Goal: Task Accomplishment & Management: Complete application form

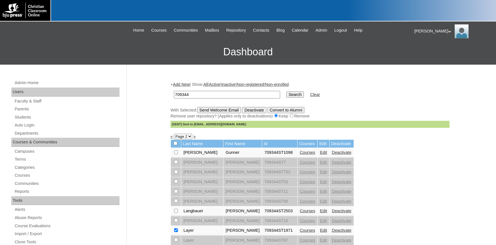
drag, startPoint x: 200, startPoint y: 92, endPoint x: 128, endPoint y: 91, distance: 72.2
click at [174, 91] on input "709344" at bounding box center [227, 95] width 106 height 8
type input "500016223"
click at [287, 91] on input "Search" at bounding box center [295, 94] width 17 height 6
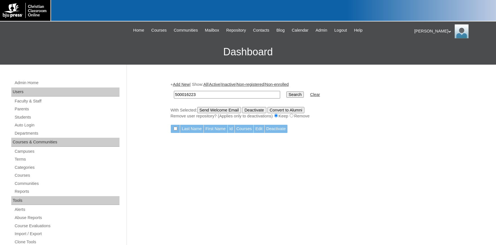
click at [206, 95] on input "500016223" at bounding box center [227, 95] width 106 height 8
type input "500016222"
click at [287, 91] on input "Search" at bounding box center [295, 94] width 17 height 6
drag, startPoint x: 207, startPoint y: 95, endPoint x: 139, endPoint y: 92, distance: 68.1
click at [174, 92] on input "500016222" at bounding box center [227, 95] width 106 height 8
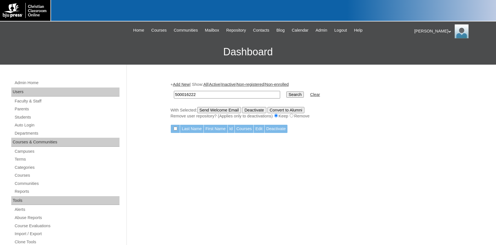
click at [217, 96] on input "500016222" at bounding box center [227, 95] width 106 height 8
type input "500016223"
click at [287, 91] on input "Search" at bounding box center [295, 94] width 17 height 6
click at [25, 108] on link "Parents" at bounding box center [67, 109] width 106 height 7
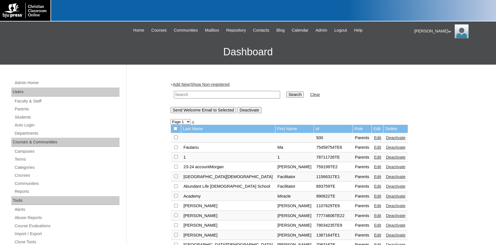
click at [192, 95] on input "text" at bounding box center [227, 95] width 106 height 8
type input "smith"
click at [287, 91] on input "Search" at bounding box center [295, 94] width 17 height 6
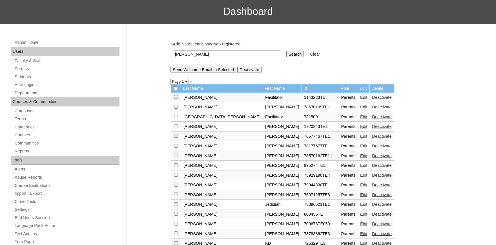
scroll to position [124, 0]
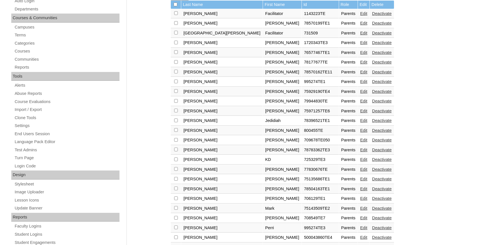
click at [361, 181] on link "Edit" at bounding box center [364, 179] width 7 height 5
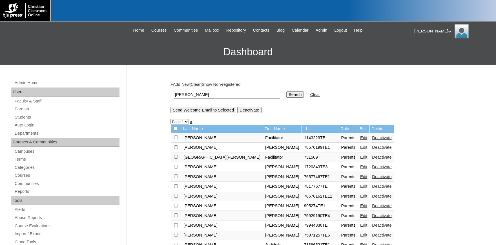
scroll to position [124, 0]
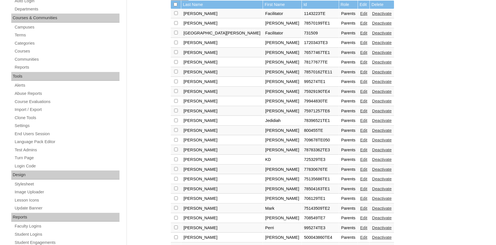
click at [361, 191] on link "Edit" at bounding box center [364, 188] width 7 height 5
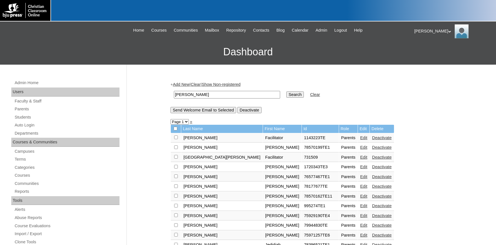
click at [184, 84] on link "Add New" at bounding box center [181, 84] width 17 height 5
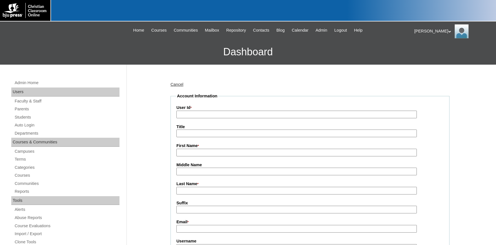
click at [194, 113] on input "User Id *" at bounding box center [297, 115] width 241 height 8
type input "500016223TE1"
click at [213, 148] on label "First Name *" at bounding box center [310, 146] width 267 height 6
click at [213, 149] on input "First Name *" at bounding box center [297, 153] width 241 height 8
type input "l"
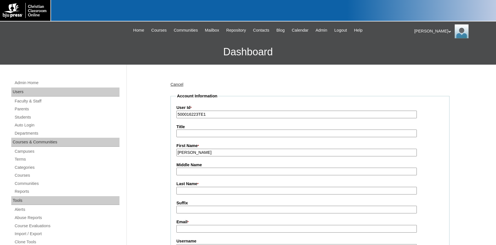
type input "Lisa"
type input "(CCLC)"
drag, startPoint x: 199, startPoint y: 172, endPoint x: 140, endPoint y: 172, distance: 58.1
click at [177, 172] on input "(CCLC)" at bounding box center [297, 172] width 241 height 8
click at [203, 152] on input "Lisa" at bounding box center [297, 153] width 241 height 8
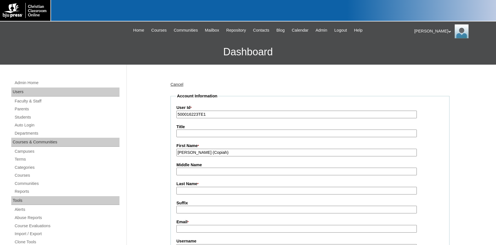
type input "Lisa (Copiah)"
click at [228, 193] on input "Last Name *" at bounding box center [297, 191] width 241 height 8
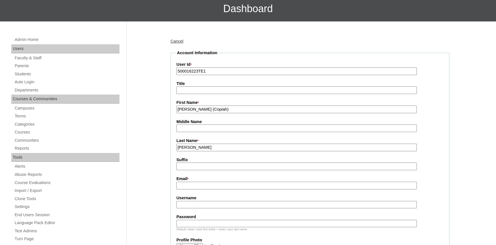
scroll to position [62, 0]
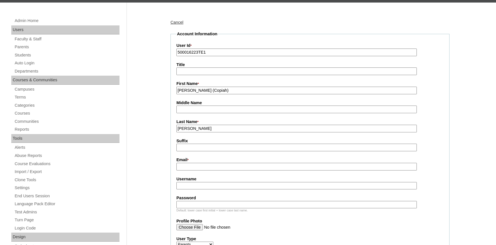
type input "Smith"
click at [190, 145] on input "Suffix" at bounding box center [297, 148] width 241 height 8
click at [191, 165] on input "Email *" at bounding box center [297, 167] width 241 height 8
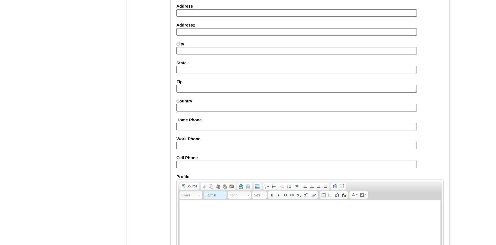
scroll to position [518, 0]
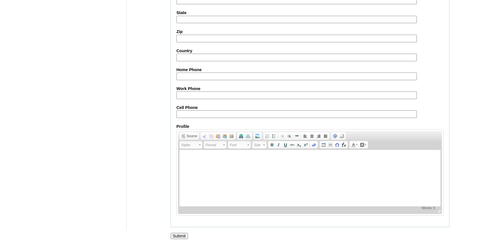
type input "office@infoforcclc.org"
drag, startPoint x: 182, startPoint y: 235, endPoint x: 186, endPoint y: 233, distance: 4.4
click at [183, 235] on input "Submit" at bounding box center [179, 236] width 17 height 6
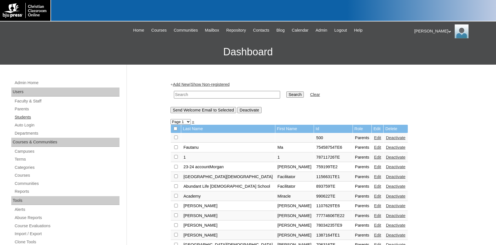
click at [24, 118] on link "Students" at bounding box center [67, 117] width 106 height 7
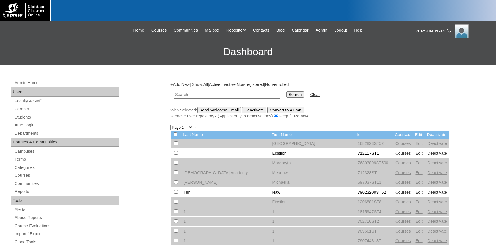
click at [186, 94] on input "text" at bounding box center [227, 95] width 106 height 8
click at [186, 85] on link "Add New" at bounding box center [181, 84] width 17 height 5
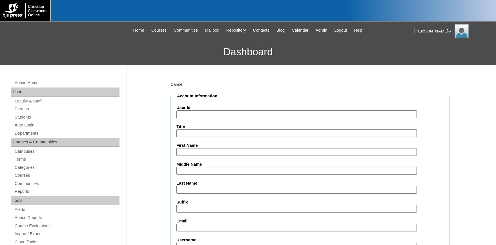
click at [194, 113] on input "User Id" at bounding box center [297, 114] width 241 height 8
type input "500016223ST1"
click at [207, 148] on div "First Name" at bounding box center [310, 148] width 267 height 13
click at [207, 148] on input "First Name" at bounding box center [297, 152] width 241 height 8
type input "g"
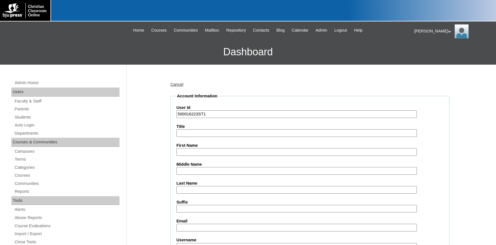
type input "R"
type input "Greyson"
type input "Britt"
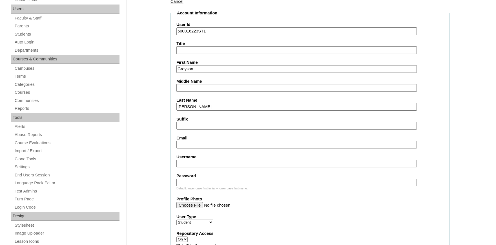
scroll to position [93, 0]
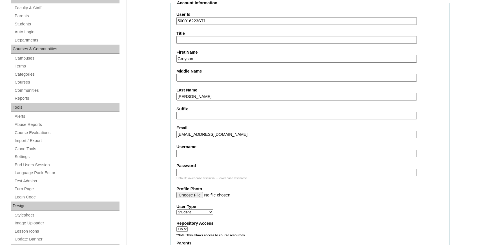
click at [289, 138] on input "gmbritt07@gmail.com" at bounding box center [297, 135] width 241 height 8
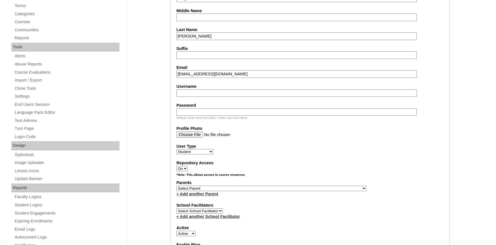
scroll to position [186, 0]
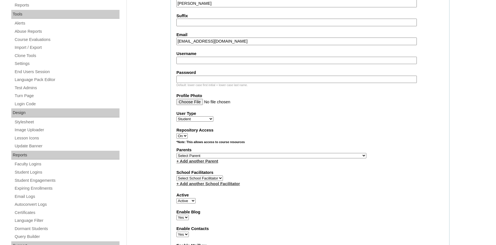
type input "gmbritt07@gmail.com"
select select "37030"
click option "Smith, Lisa (Copiah)" at bounding box center [0, 0] width 0 height 0
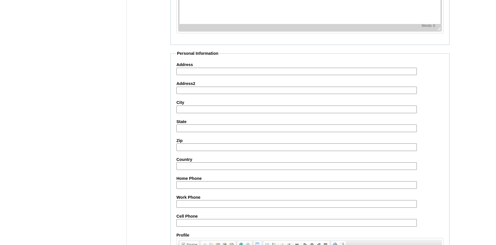
scroll to position [620, 0]
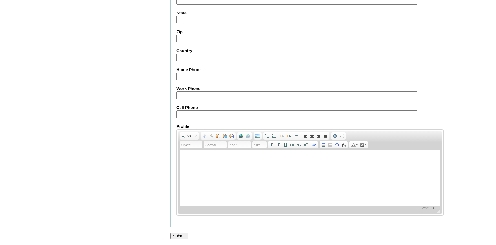
click at [179, 236] on input "Submit" at bounding box center [179, 236] width 17 height 6
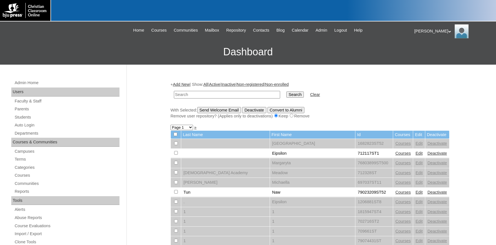
click at [204, 98] on input "text" at bounding box center [227, 95] width 106 height 8
type input "britt"
click at [287, 91] on input "Search" at bounding box center [295, 94] width 17 height 6
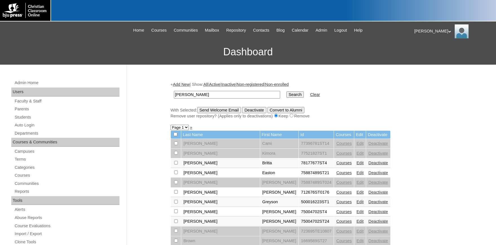
click at [357, 194] on link "Edit" at bounding box center [360, 192] width 7 height 5
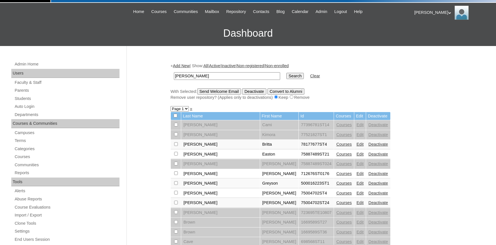
scroll to position [31, 0]
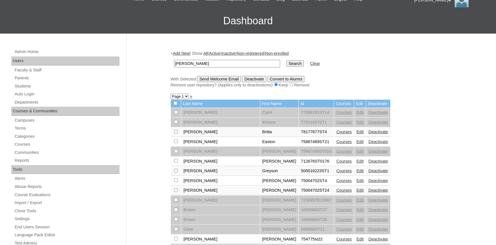
click at [337, 172] on link "Courses" at bounding box center [345, 170] width 16 height 5
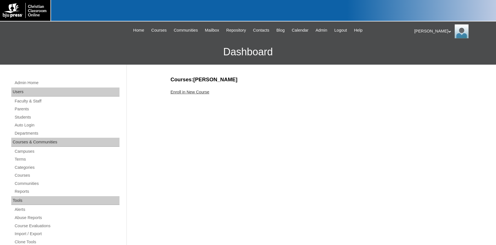
click at [194, 93] on link "Enroll in New Course" at bounding box center [190, 92] width 39 height 5
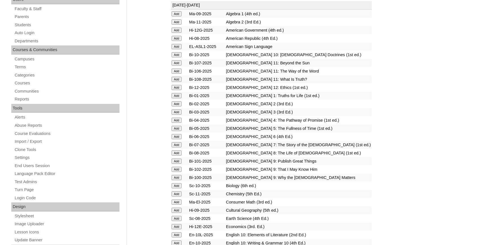
scroll to position [124, 0]
